Goal: Task Accomplishment & Management: Complete application form

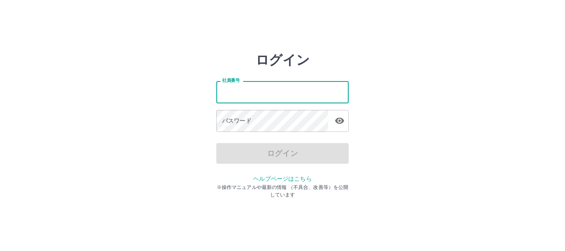
click at [244, 89] on input "社員番号" at bounding box center [282, 92] width 132 height 22
type input "*******"
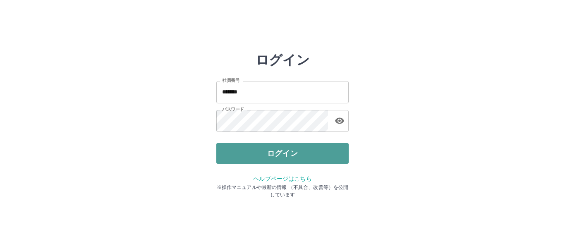
click at [258, 151] on button "ログイン" at bounding box center [282, 153] width 132 height 21
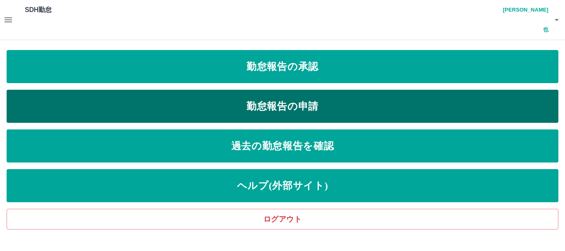
click at [192, 90] on link "勤怠報告の申請" at bounding box center [283, 106] width 552 height 33
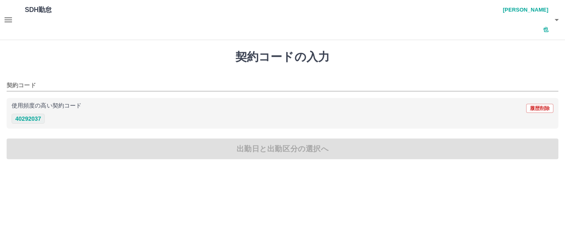
click at [40, 114] on button "40292037" at bounding box center [28, 119] width 33 height 10
type input "********"
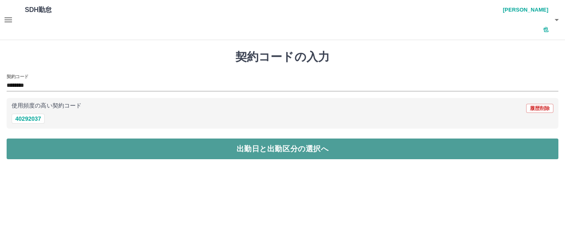
drag, startPoint x: 41, startPoint y: 133, endPoint x: 48, endPoint y: 127, distance: 9.2
click at [44, 139] on button "出勤日と出勤区分の選択へ" at bounding box center [283, 149] width 552 height 21
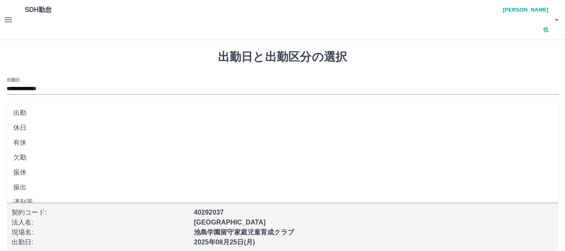
click at [16, 111] on input "出勤区分" at bounding box center [283, 116] width 552 height 10
click at [21, 111] on li "出勤" at bounding box center [283, 112] width 552 height 15
type input "**"
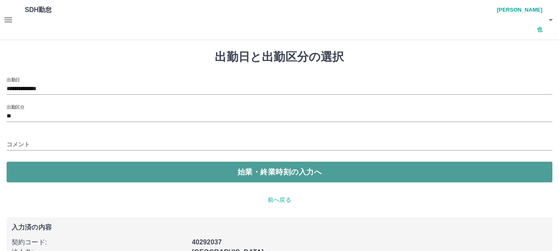
click at [38, 162] on button "始業・終業時刻の入力へ" at bounding box center [279, 172] width 545 height 21
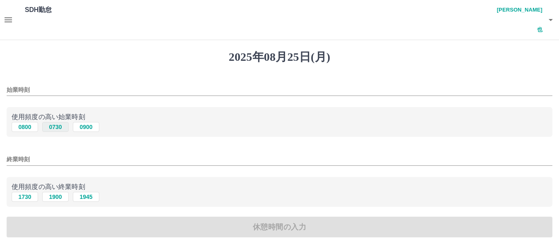
click at [50, 122] on button "0730" at bounding box center [55, 127] width 26 height 10
type input "****"
drag, startPoint x: 53, startPoint y: 177, endPoint x: 59, endPoint y: 195, distance: 18.4
click at [53, 192] on button "1900" at bounding box center [55, 197] width 26 height 10
type input "****"
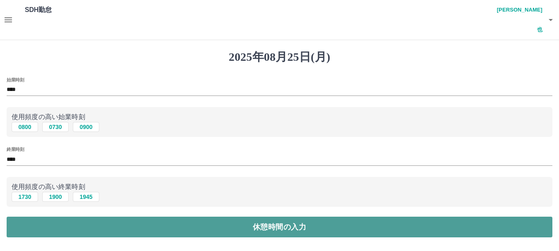
click at [50, 217] on button "休憩時間の入力" at bounding box center [279, 227] width 545 height 21
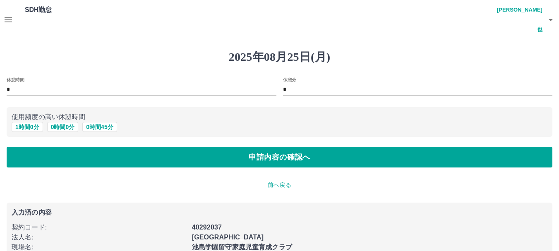
click at [30, 112] on p "使用頻度の高い休憩時間" at bounding box center [280, 117] width 536 height 10
click at [30, 122] on button "1 時間 0 分" at bounding box center [27, 127] width 31 height 10
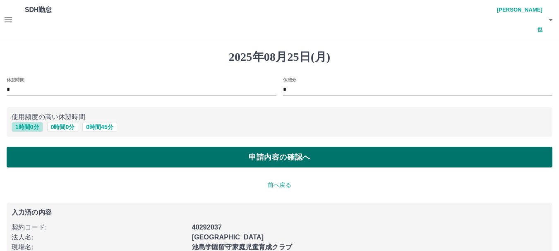
type input "*"
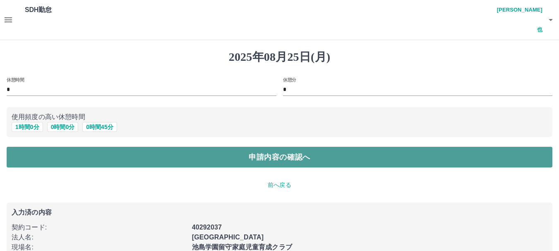
click at [36, 147] on button "申請内容の確認へ" at bounding box center [279, 157] width 545 height 21
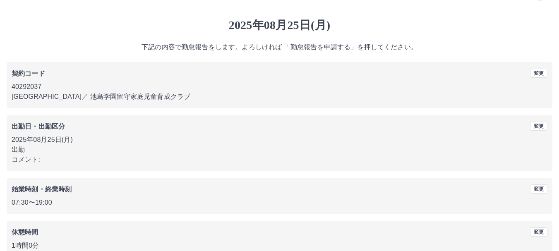
scroll to position [59, 0]
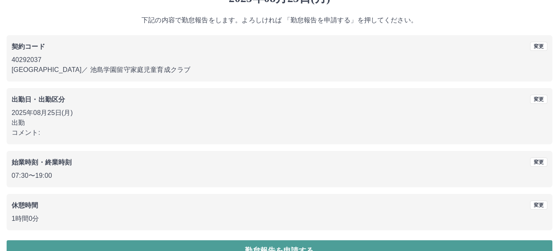
click at [98, 240] on button "勤怠報告を申請する" at bounding box center [279, 250] width 545 height 21
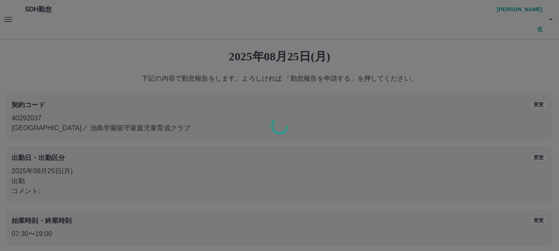
scroll to position [0, 0]
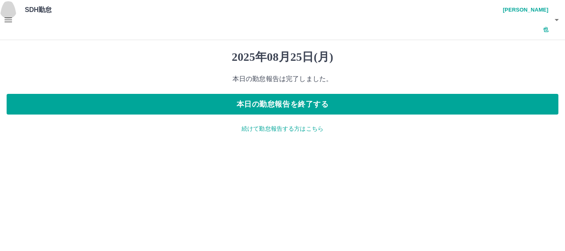
click at [12, 17] on icon "button" at bounding box center [8, 19] width 7 height 5
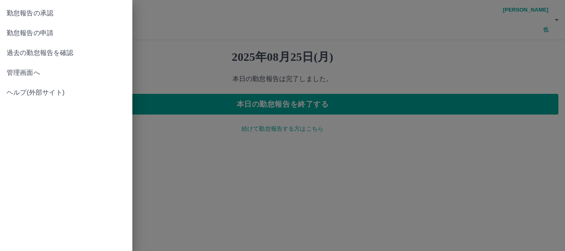
click at [51, 14] on span "勤怠報告の承認" at bounding box center [66, 13] width 119 height 10
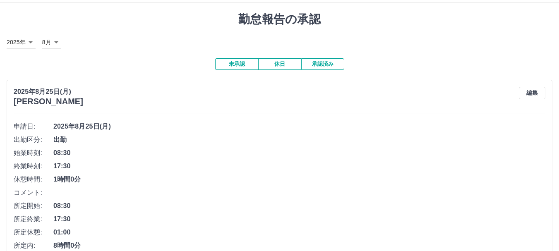
scroll to position [124, 0]
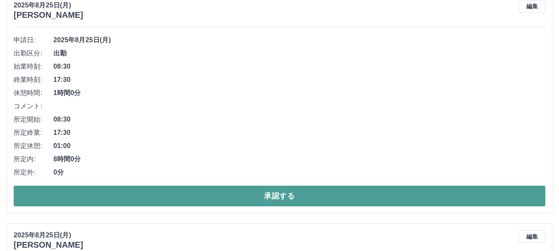
click at [239, 186] on button "承認する" at bounding box center [279, 196] width 531 height 21
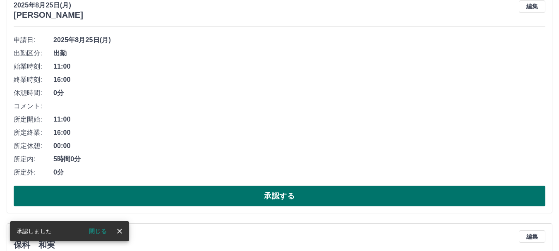
click at [266, 186] on button "承認する" at bounding box center [279, 196] width 531 height 21
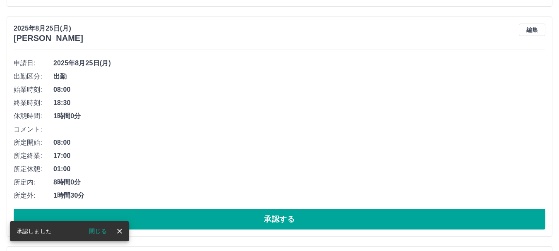
scroll to position [101, 0]
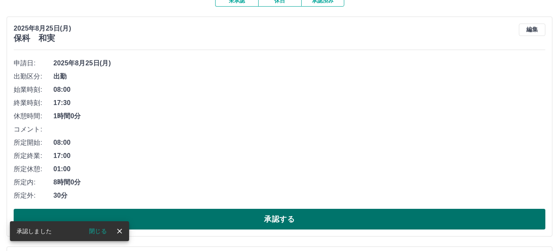
click at [250, 209] on button "承認する" at bounding box center [279, 219] width 531 height 21
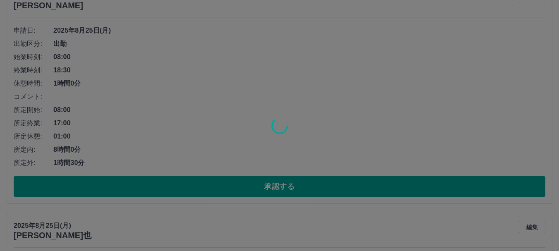
scroll to position [349, 0]
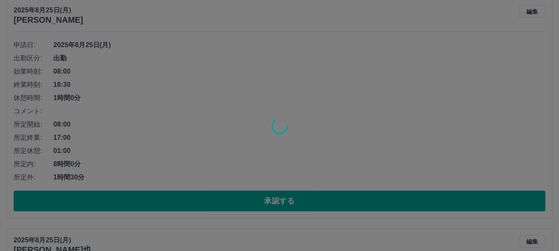
click at [262, 178] on div at bounding box center [279, 125] width 559 height 251
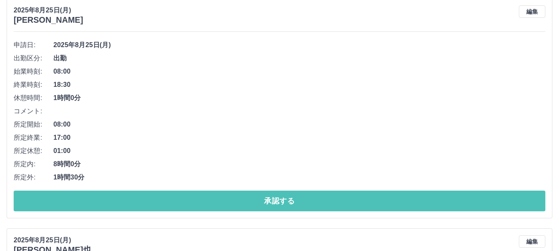
click at [262, 191] on button "承認する" at bounding box center [279, 201] width 531 height 21
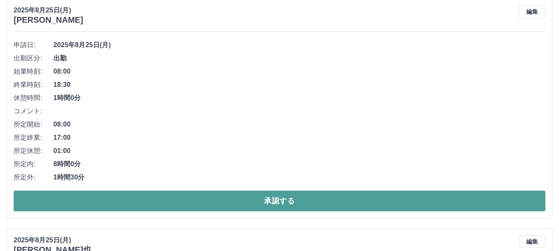
click at [263, 191] on button "承認する" at bounding box center [279, 201] width 531 height 21
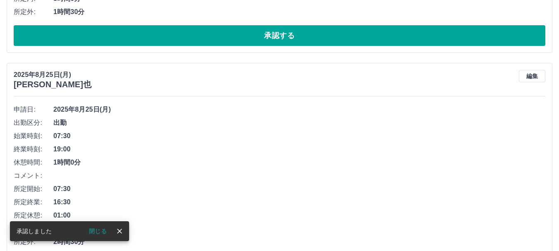
scroll to position [78, 0]
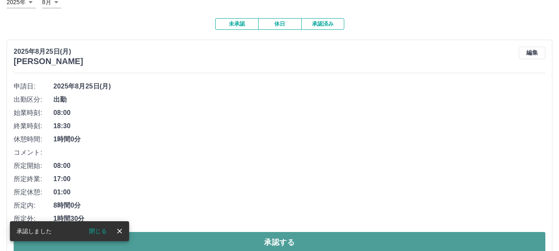
click at [172, 232] on button "承認する" at bounding box center [279, 242] width 531 height 21
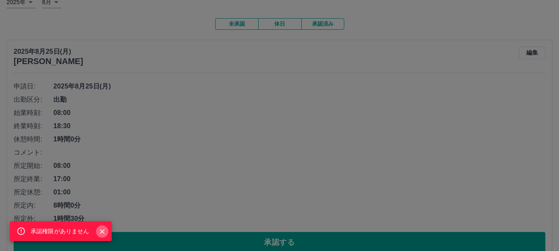
click at [103, 230] on icon "Close" at bounding box center [102, 231] width 5 height 5
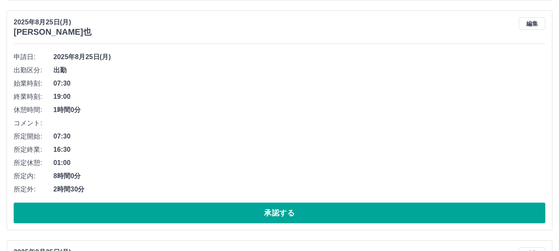
scroll to position [409, 0]
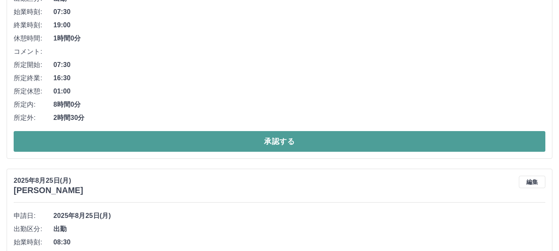
click at [230, 131] on button "承認する" at bounding box center [279, 141] width 531 height 21
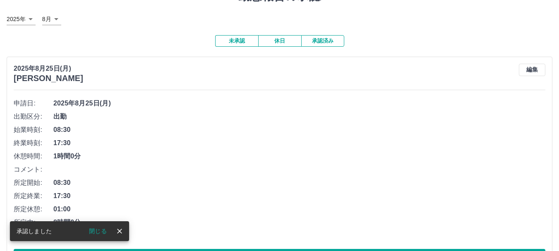
scroll to position [124, 0]
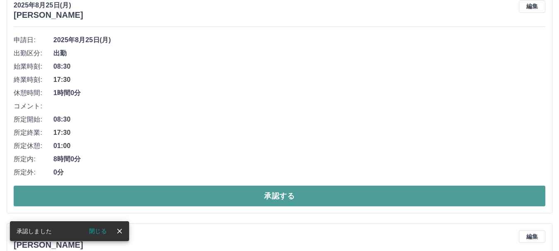
click at [199, 186] on button "承認する" at bounding box center [279, 196] width 531 height 21
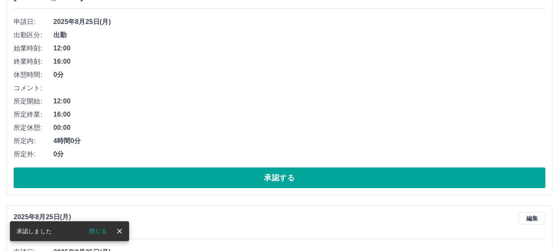
scroll to position [142, 0]
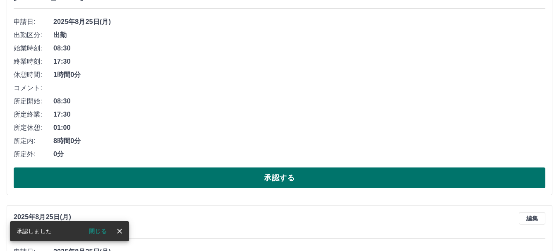
click at [210, 167] on button "承認する" at bounding box center [279, 177] width 531 height 21
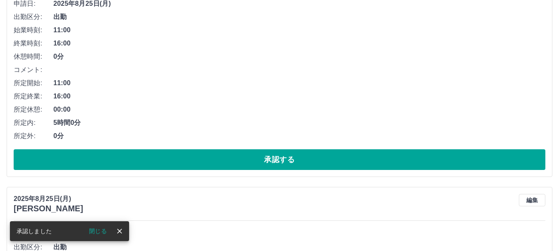
scroll to position [160, 0]
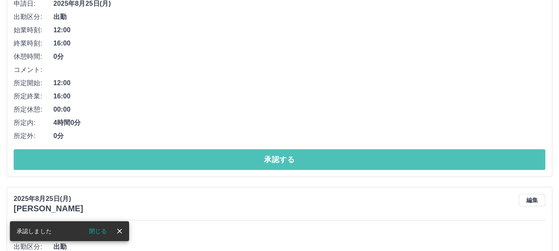
click at [233, 149] on button "承認する" at bounding box center [279, 159] width 531 height 21
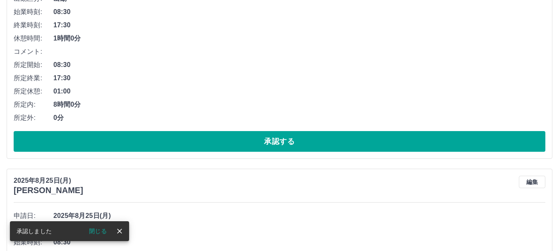
scroll to position [179, 0]
click at [251, 131] on button "承認する" at bounding box center [279, 141] width 531 height 21
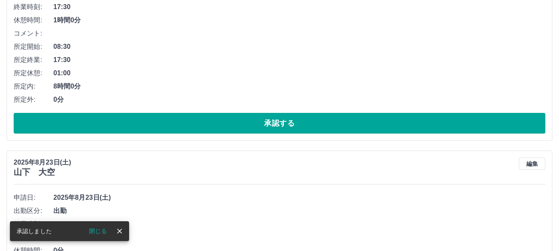
scroll to position [197, 0]
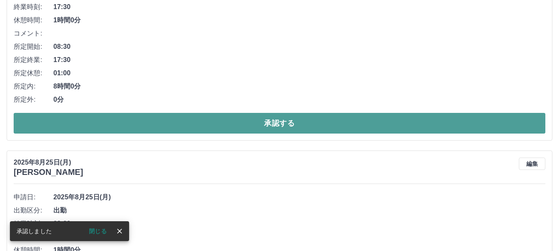
click at [260, 113] on button "承認する" at bounding box center [279, 123] width 531 height 21
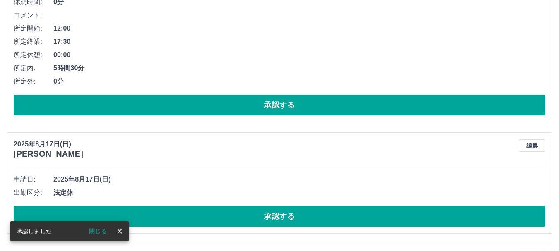
scroll to position [215, 0]
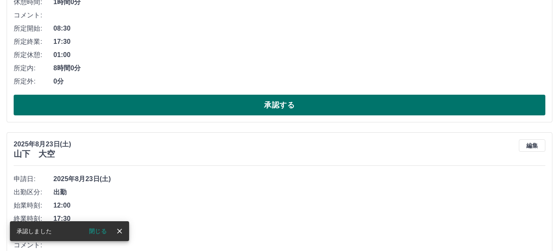
click at [269, 95] on button "承認する" at bounding box center [279, 105] width 531 height 21
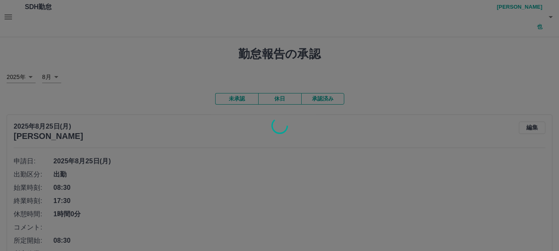
scroll to position [0, 0]
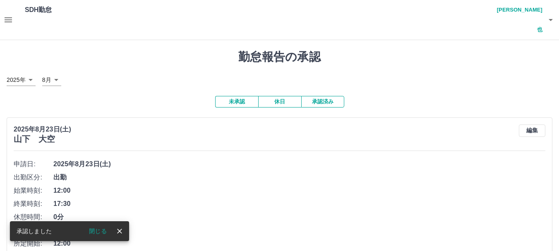
click at [321, 96] on button "承認済み" at bounding box center [322, 102] width 43 height 12
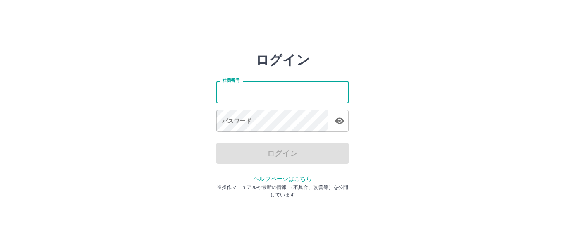
click at [270, 99] on input "社員番号" at bounding box center [282, 92] width 132 height 22
type input "*******"
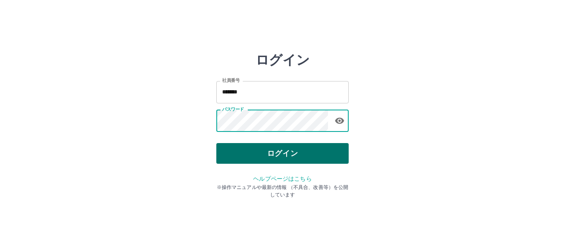
click at [286, 158] on button "ログイン" at bounding box center [282, 153] width 132 height 21
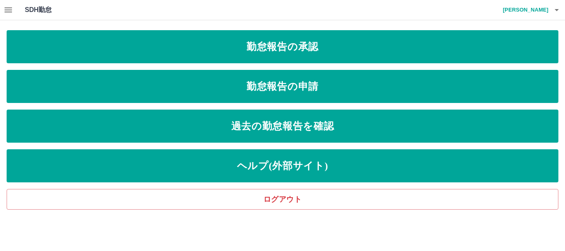
click at [12, 7] on icon "button" at bounding box center [8, 10] width 10 height 10
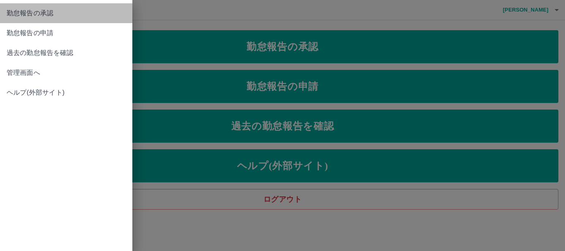
click at [31, 16] on span "勤怠報告の承認" at bounding box center [66, 13] width 119 height 10
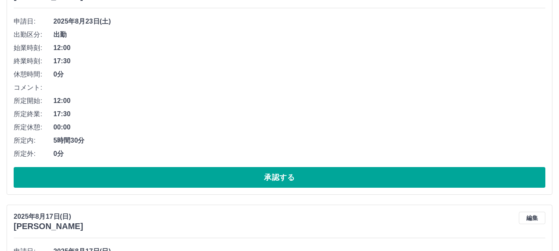
scroll to position [124, 0]
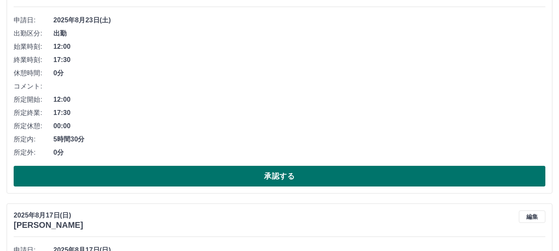
drag, startPoint x: 145, startPoint y: 177, endPoint x: 150, endPoint y: 175, distance: 5.8
click at [146, 176] on button "承認する" at bounding box center [279, 176] width 531 height 21
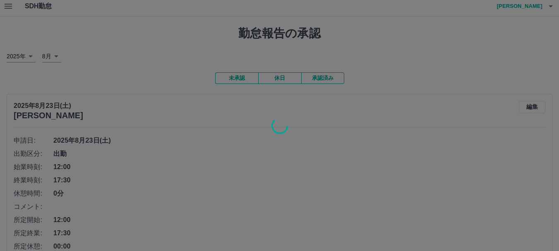
scroll to position [0, 0]
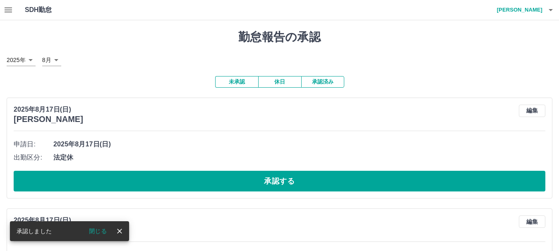
click at [313, 81] on button "承認済み" at bounding box center [322, 82] width 43 height 12
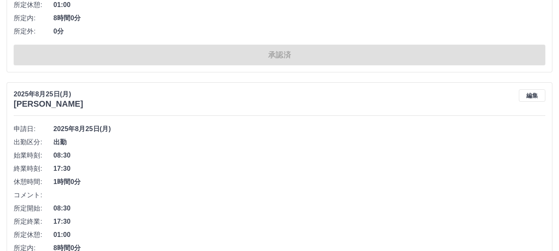
scroll to position [2192, 0]
